Goal: Task Accomplishment & Management: Use online tool/utility

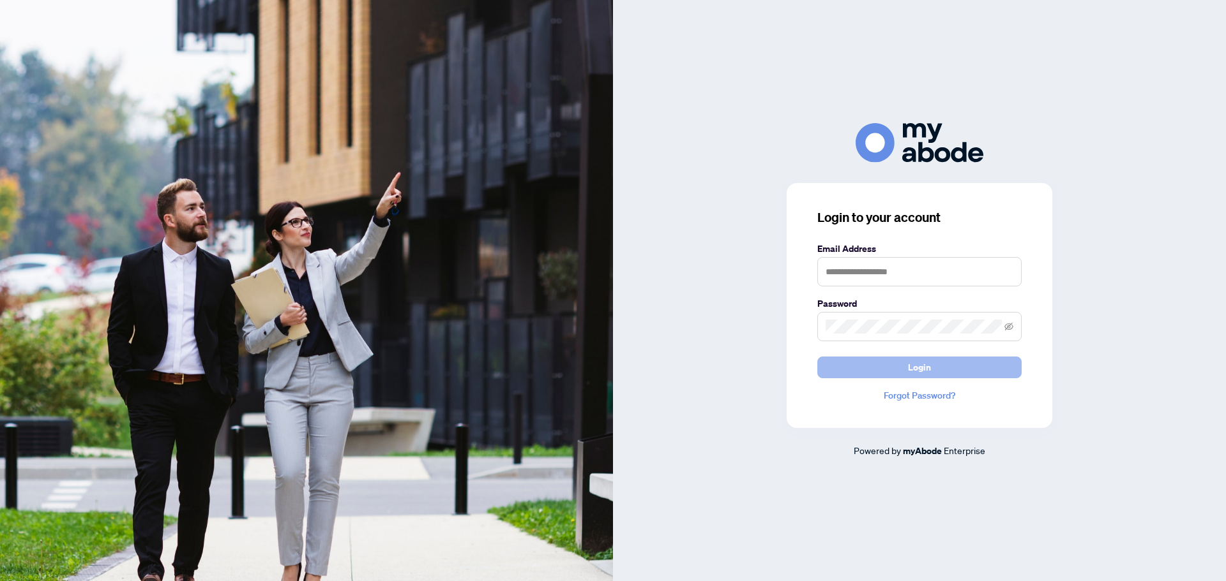
click at [923, 363] on span "Login" at bounding box center [919, 367] width 23 height 20
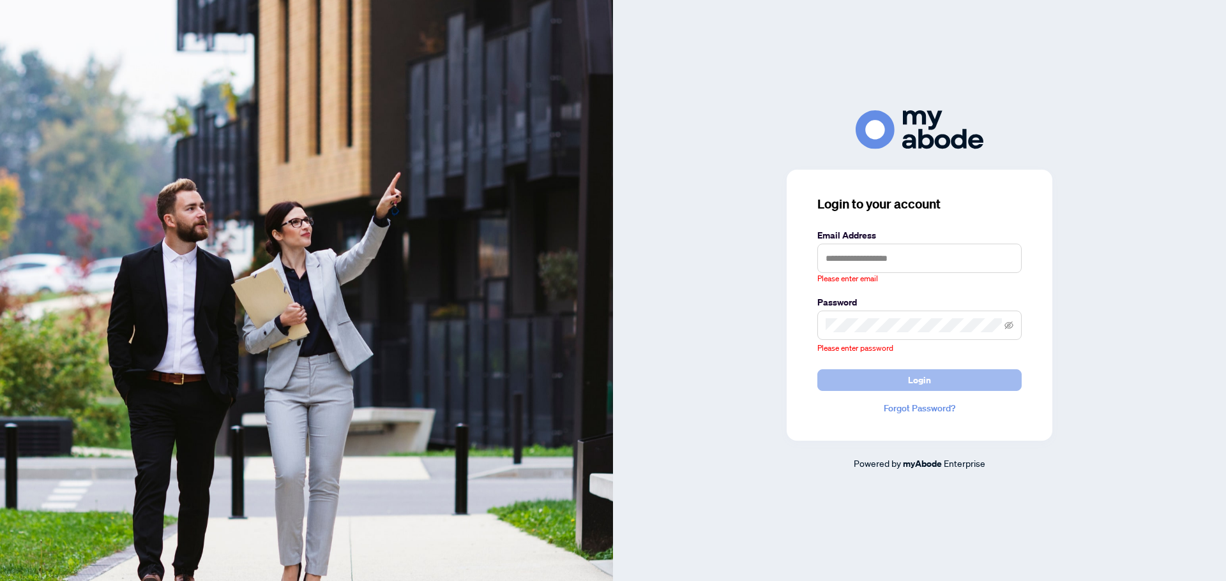
click at [923, 363] on form "Email Address Please enter email Password Please enter password Login" at bounding box center [919, 310] width 204 height 163
click at [913, 257] on input "text" at bounding box center [919, 258] width 204 height 29
type input "**********"
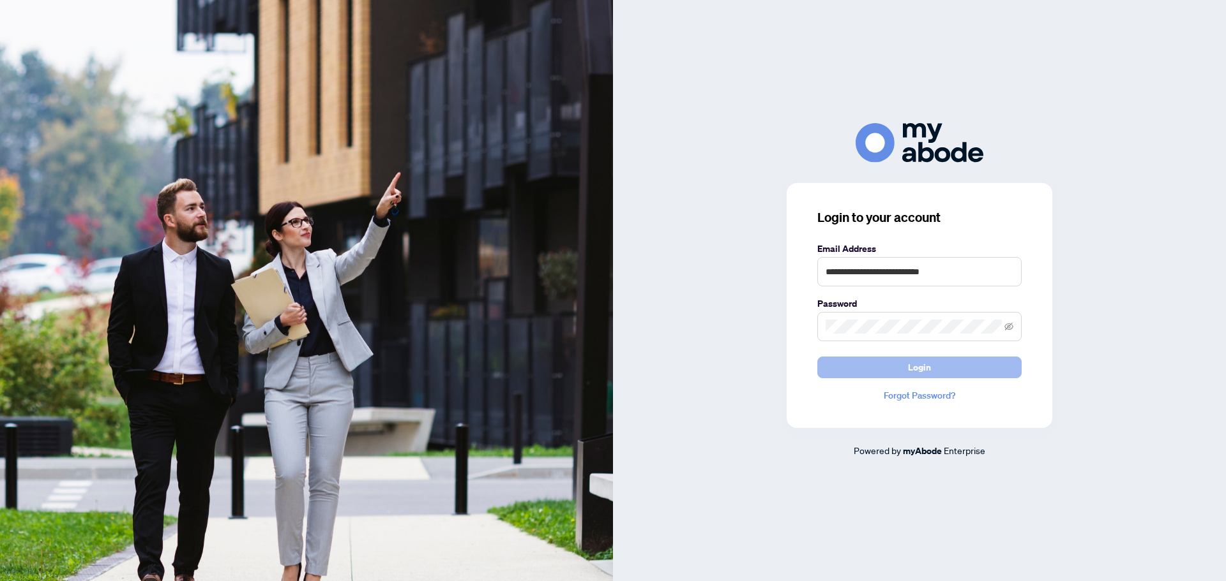
click at [901, 369] on button "Login" at bounding box center [919, 368] width 204 height 22
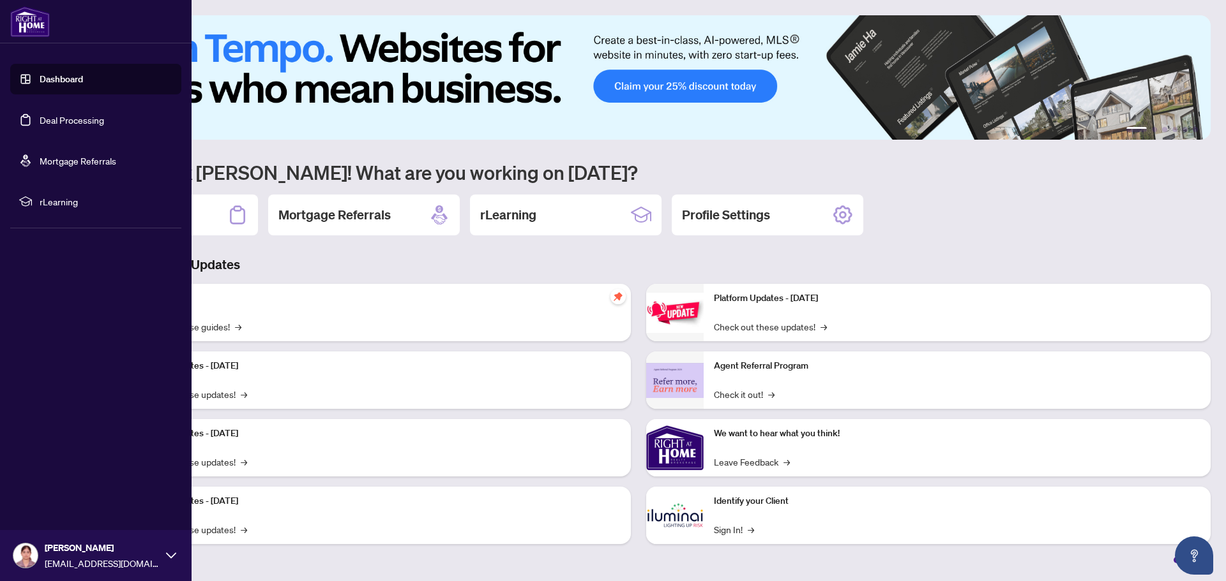
click at [40, 118] on link "Deal Processing" at bounding box center [72, 119] width 64 height 11
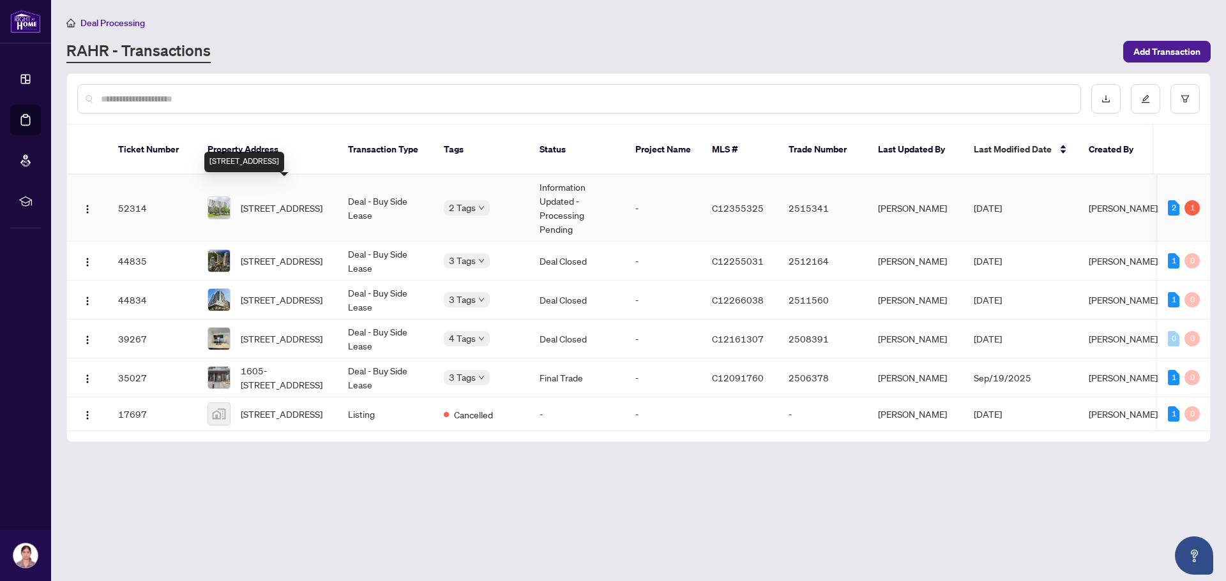
click at [266, 201] on span "503-10 Parkway Forest Dr, Toronto, Ontario M2J 1L3, Canada" at bounding box center [282, 208] width 82 height 14
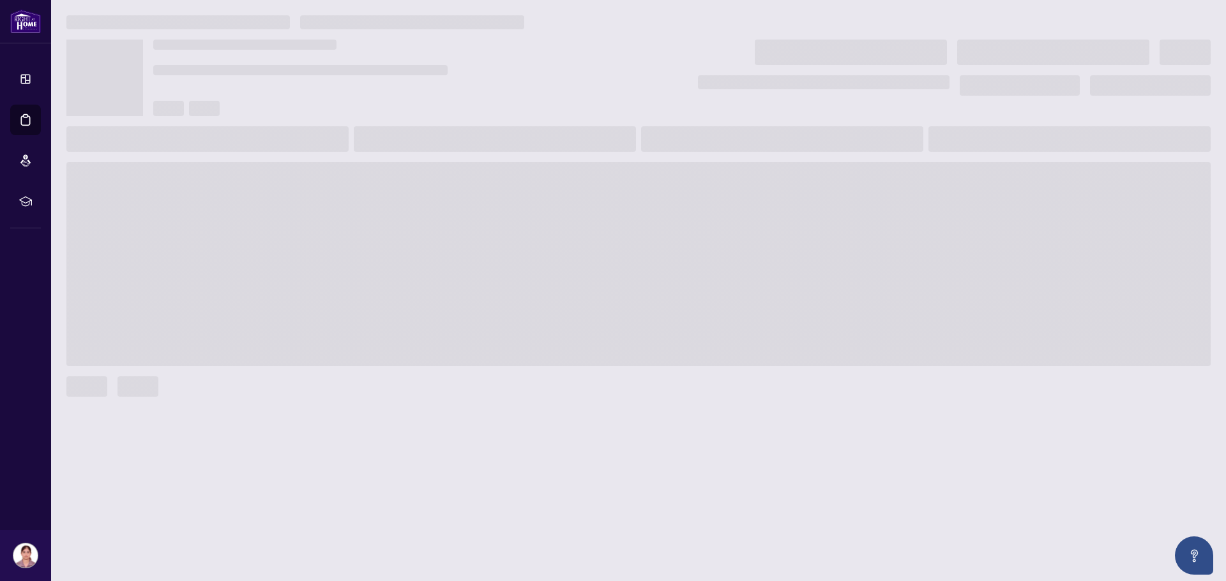
click at [266, 186] on main at bounding box center [638, 290] width 1174 height 581
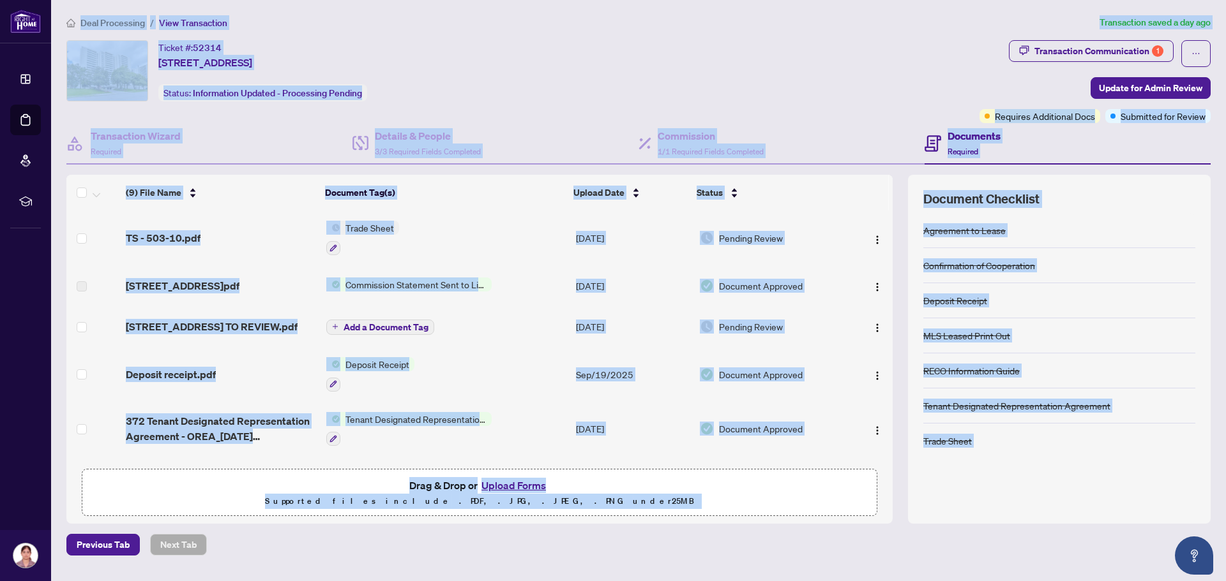
click at [569, 116] on div "Ticket #: 52314 503-10 Parkway Forest Dr, Toronto, Ontario M2J 1L3, Canada Stat…" at bounding box center [520, 81] width 913 height 83
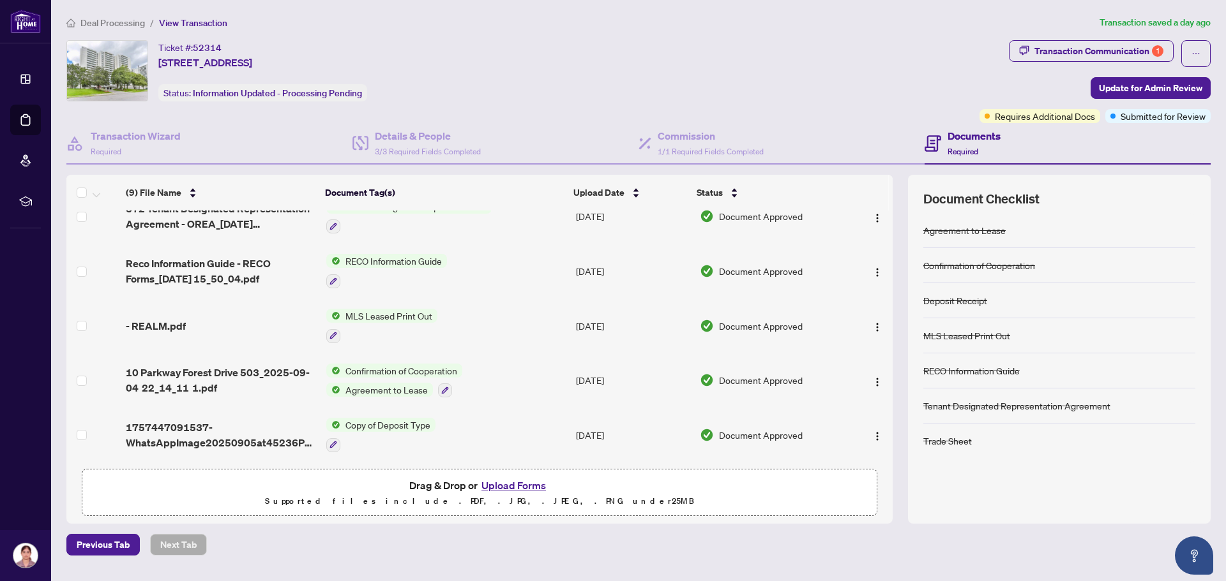
scroll to position [221, 0]
click at [246, 373] on span "10 Parkway Forest Drive 503_2025-09-04 22_14_11 1.pdf" at bounding box center [221, 380] width 190 height 31
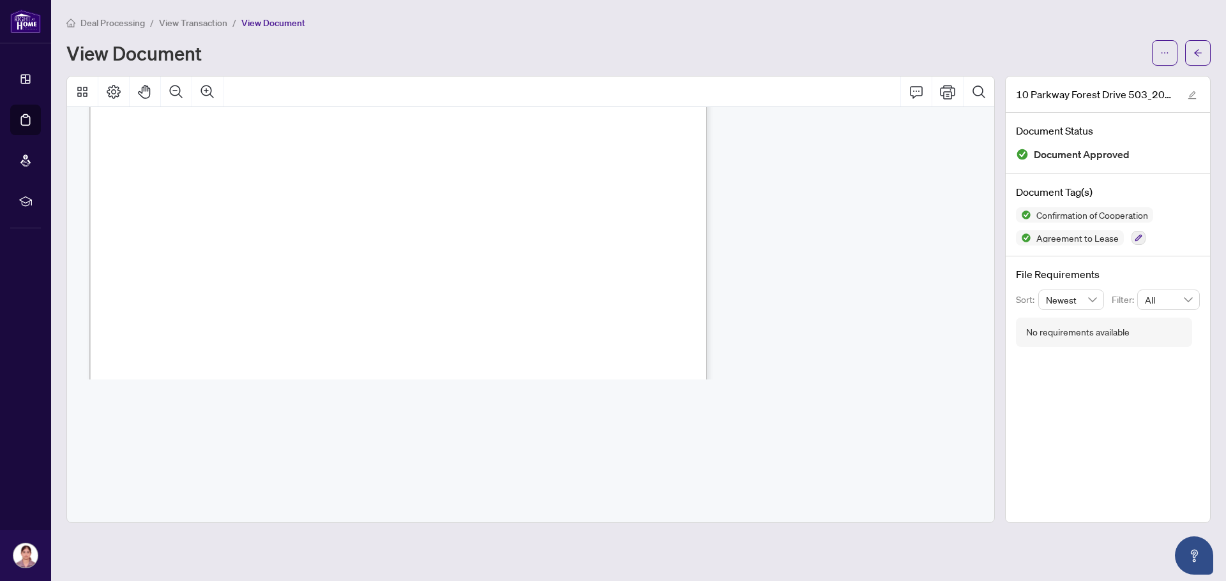
scroll to position [13752, 0]
